Goal: Check status: Check status

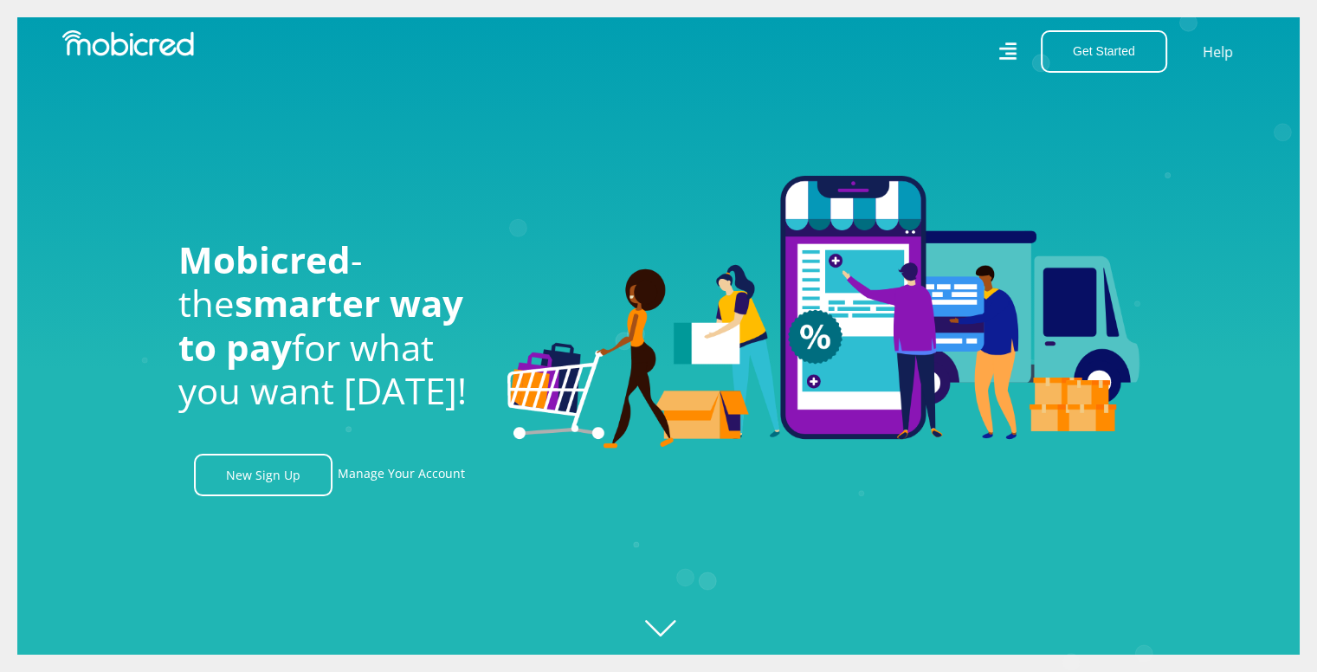
scroll to position [0, 3949]
click at [374, 484] on link "Manage Your Account" at bounding box center [401, 475] width 127 height 42
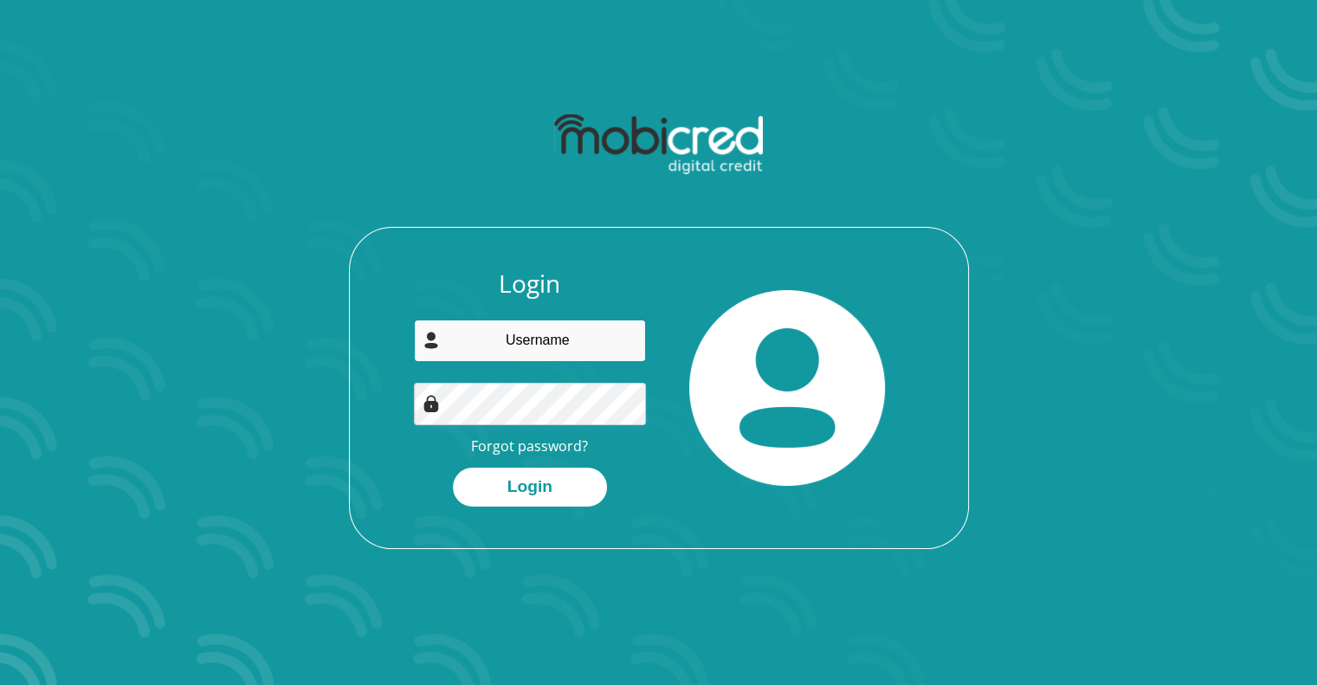
click at [561, 350] on input "email" at bounding box center [530, 341] width 232 height 42
type input "christianvdw10@gmail.com"
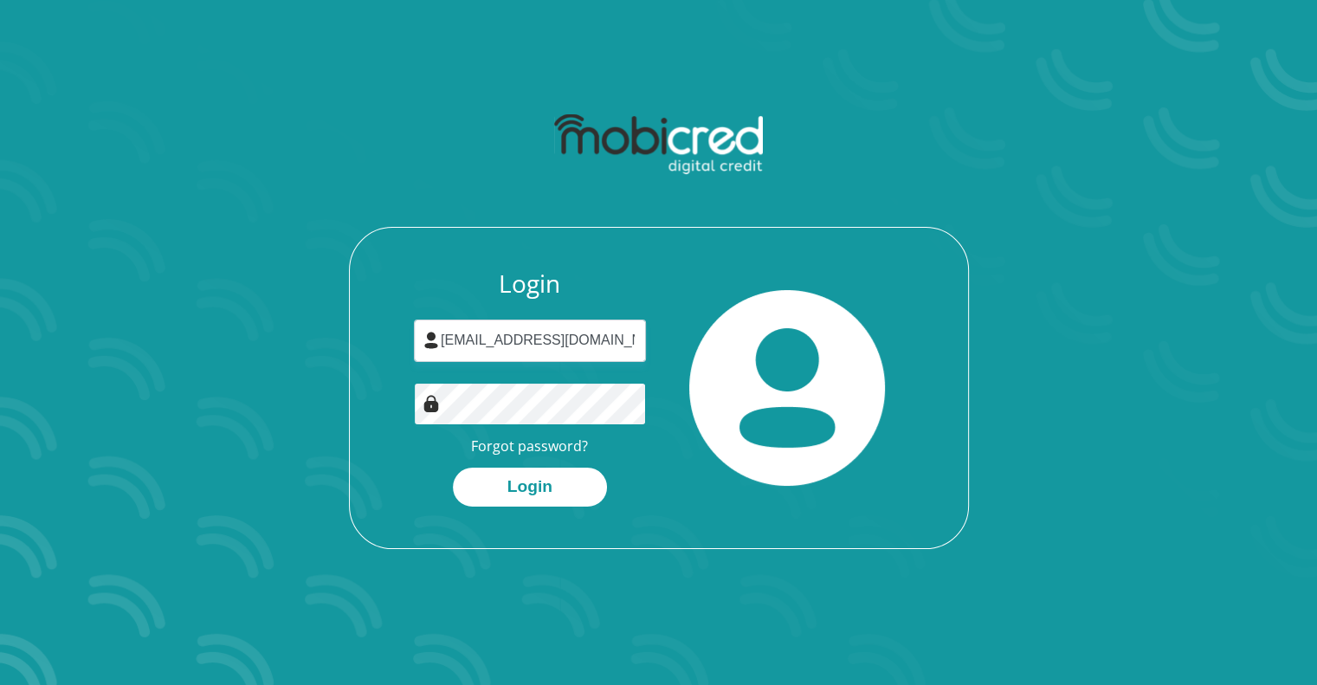
click at [453, 468] on button "Login" at bounding box center [530, 487] width 154 height 39
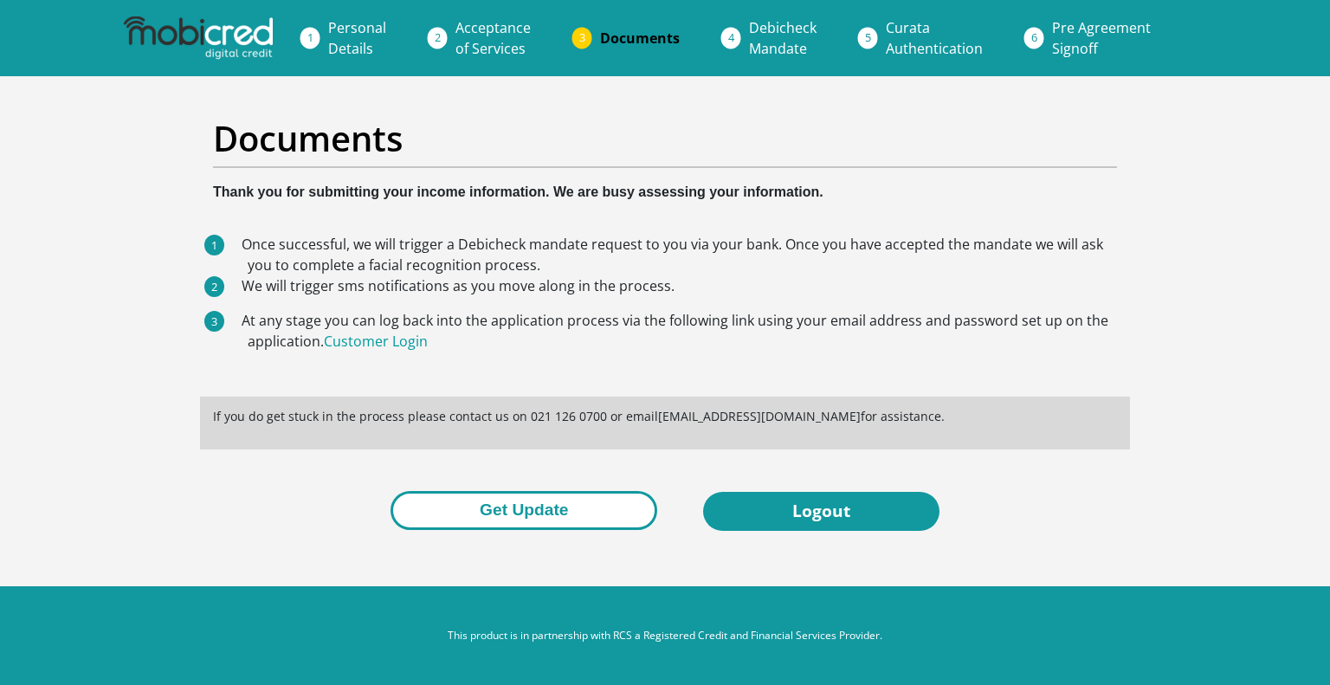
click at [544, 508] on button "Get Update" at bounding box center [524, 510] width 267 height 39
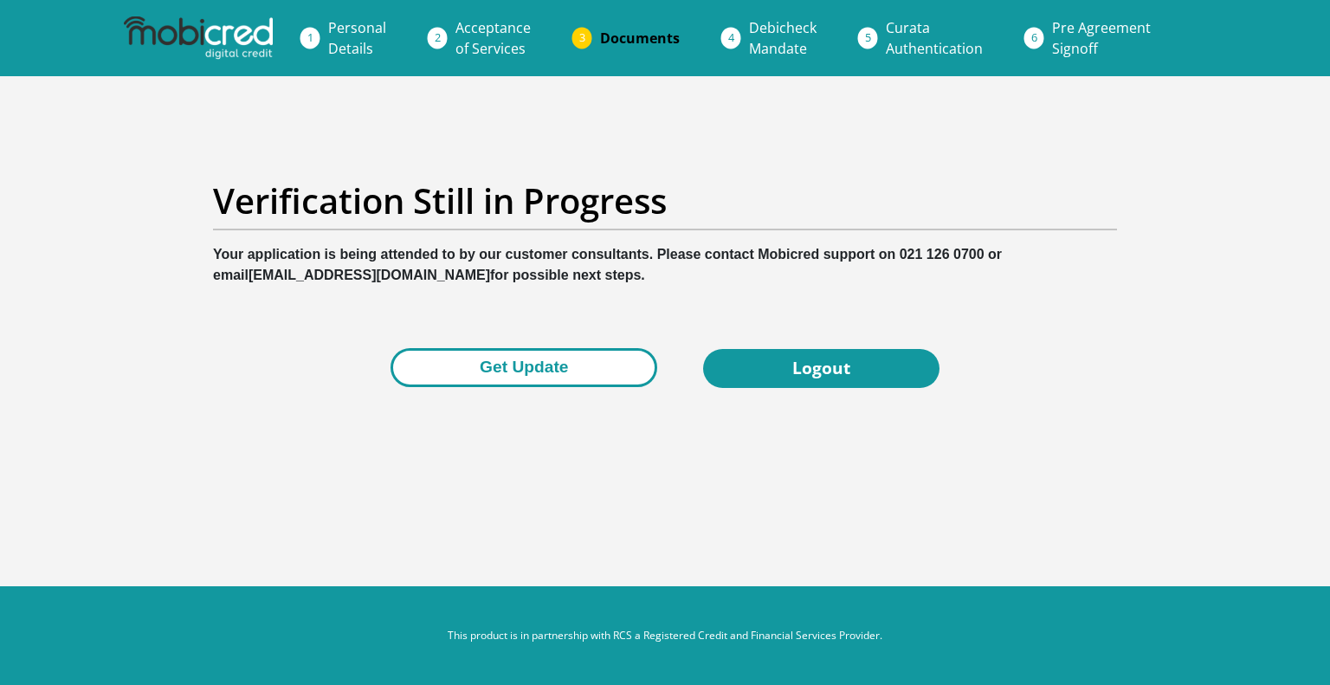
click at [610, 369] on button "Get Update" at bounding box center [524, 367] width 267 height 39
